Goal: Book appointment/travel/reservation

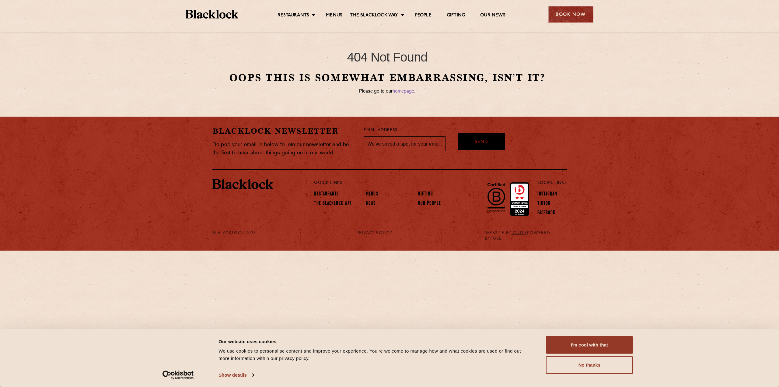
click at [570, 18] on div "Book Now" at bounding box center [571, 14] width 46 height 17
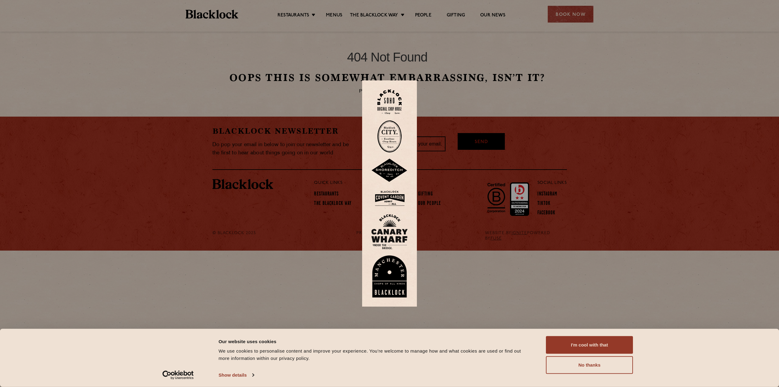
click at [381, 196] on img at bounding box center [389, 198] width 37 height 20
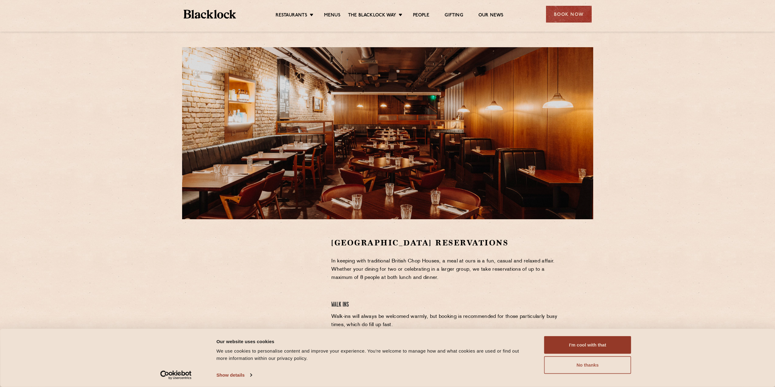
click at [597, 365] on button "No thanks" at bounding box center [587, 365] width 87 height 18
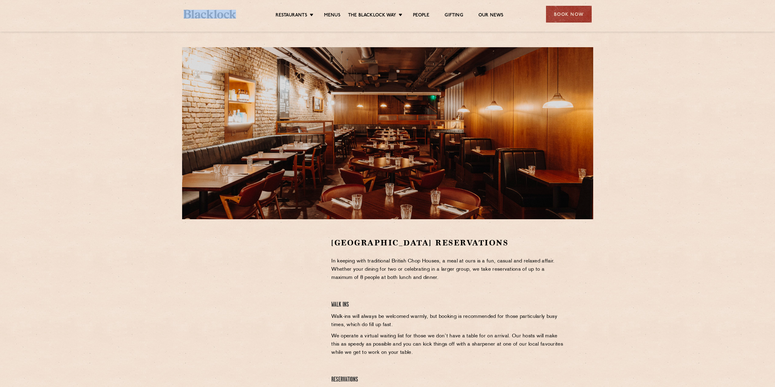
drag, startPoint x: 239, startPoint y: 16, endPoint x: 187, endPoint y: 15, distance: 52.4
click at [187, 15] on div "Restaurants Soho City Shoreditch Covent Garden Canary Wharf Manchester Birmingh…" at bounding box center [387, 13] width 426 height 27
click at [154, 61] on div "Covent Garden Reservations In keeping with traditional British Chop Houses, a m…" at bounding box center [387, 218] width 775 height 437
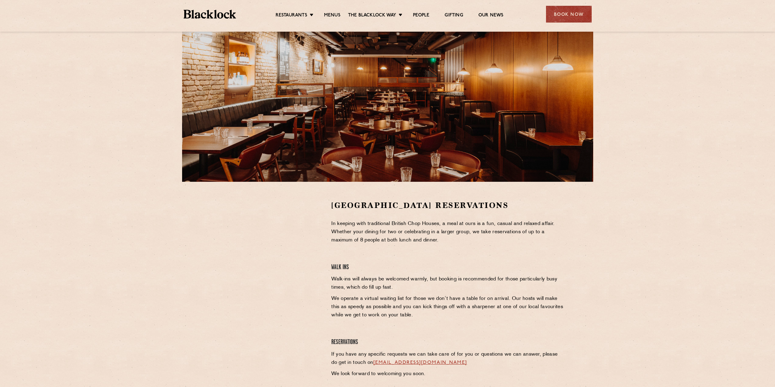
scroll to position [30, 0]
